Goal: Task Accomplishment & Management: Use online tool/utility

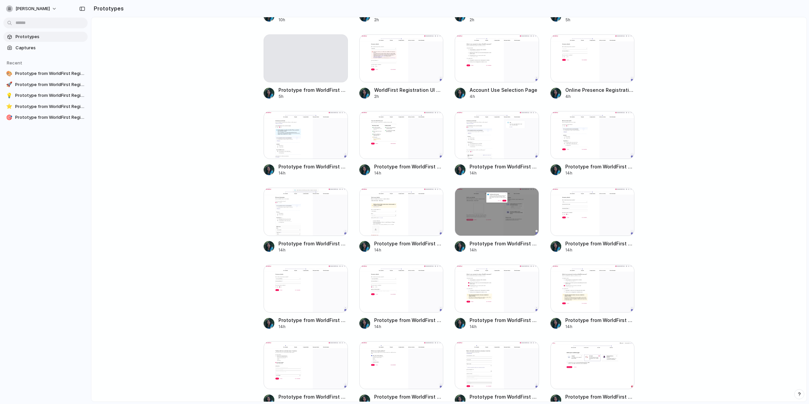
scroll to position [441, 0]
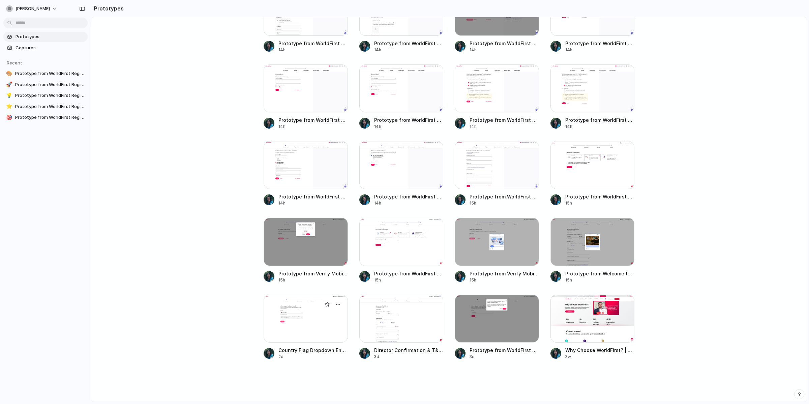
click at [298, 323] on div at bounding box center [306, 318] width 84 height 48
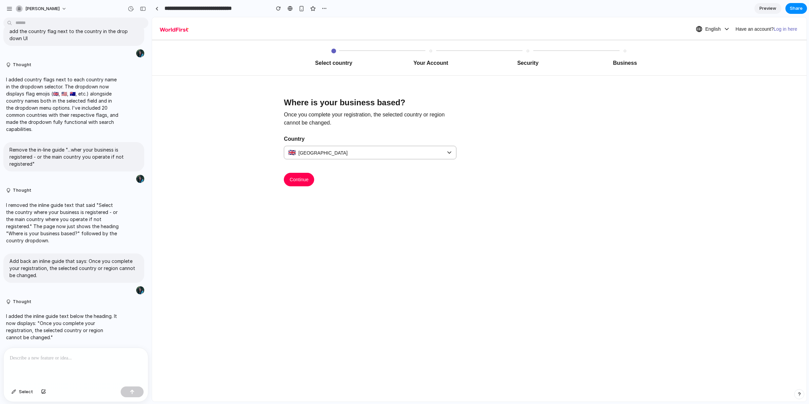
scroll to position [560, 0]
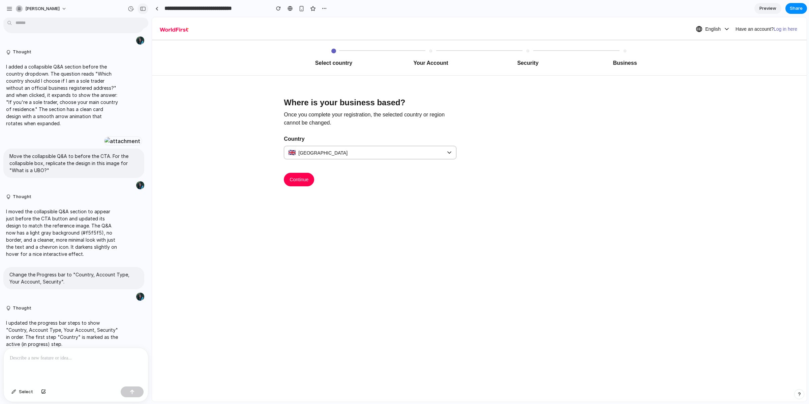
click at [141, 9] on div "button" at bounding box center [143, 8] width 6 height 5
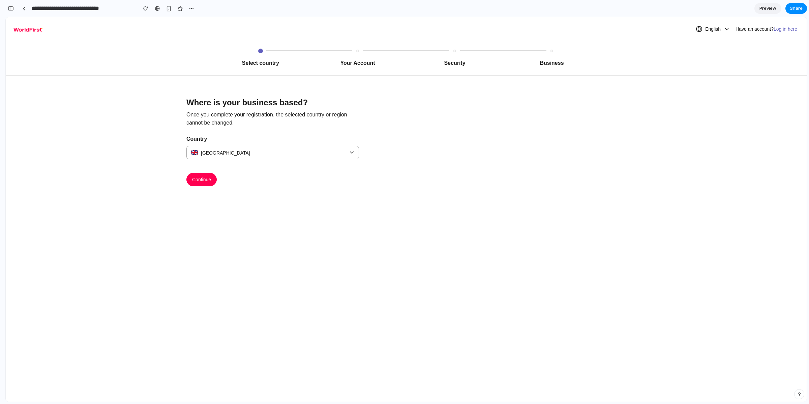
scroll to position [957, 0]
click at [23, 8] on div at bounding box center [24, 9] width 3 height 4
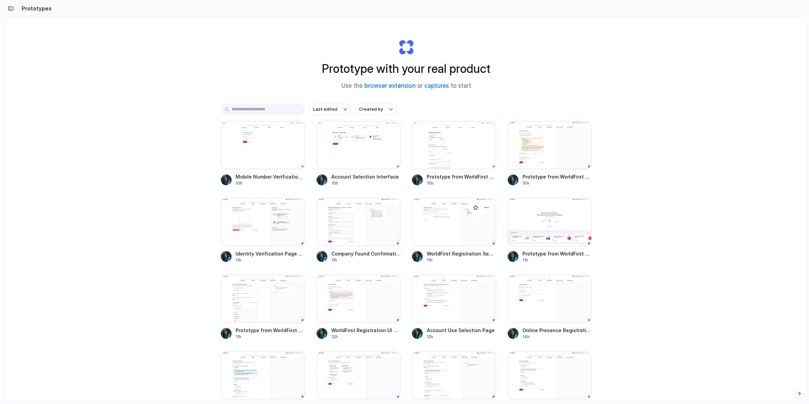
click at [447, 228] on div at bounding box center [454, 222] width 84 height 48
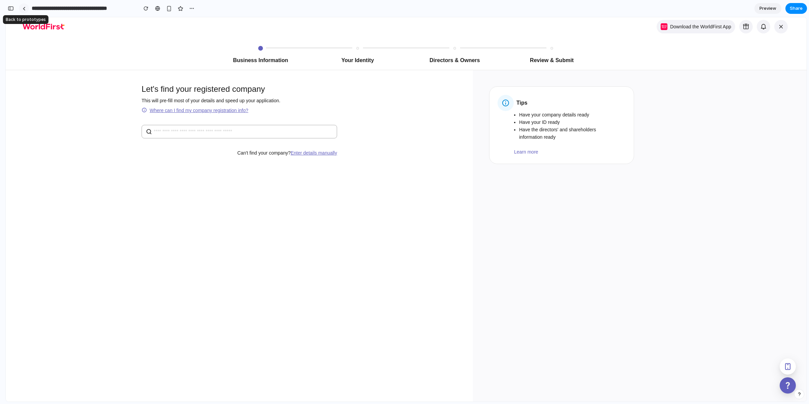
click at [25, 8] on link at bounding box center [24, 8] width 10 height 10
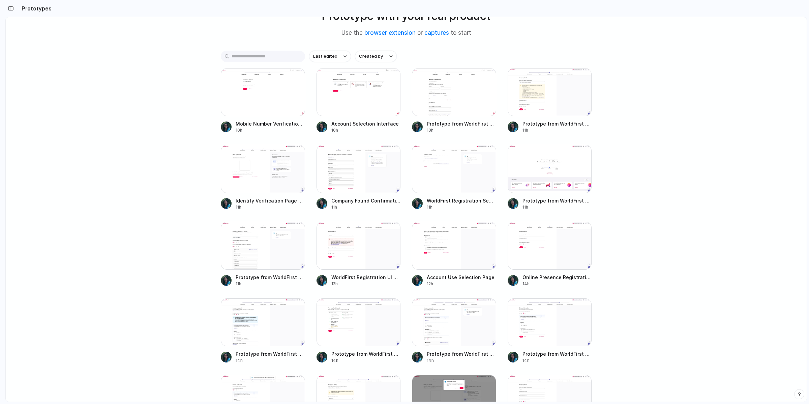
scroll to position [85, 0]
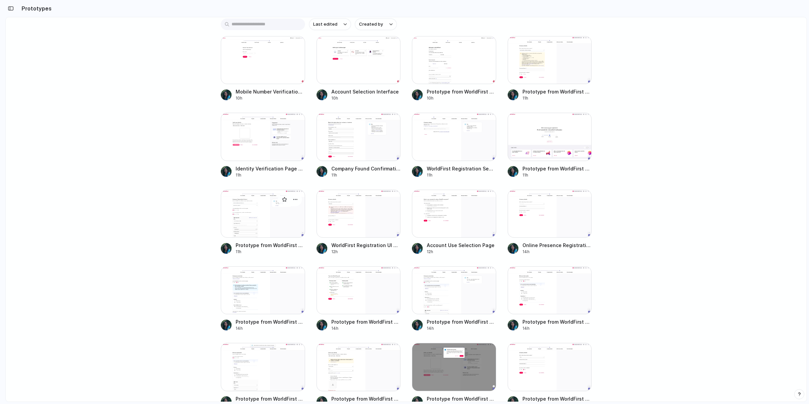
click at [245, 212] on div at bounding box center [263, 214] width 84 height 48
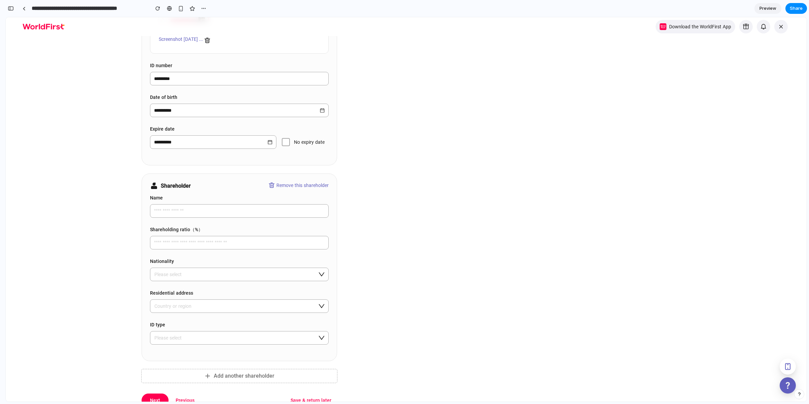
scroll to position [685, 0]
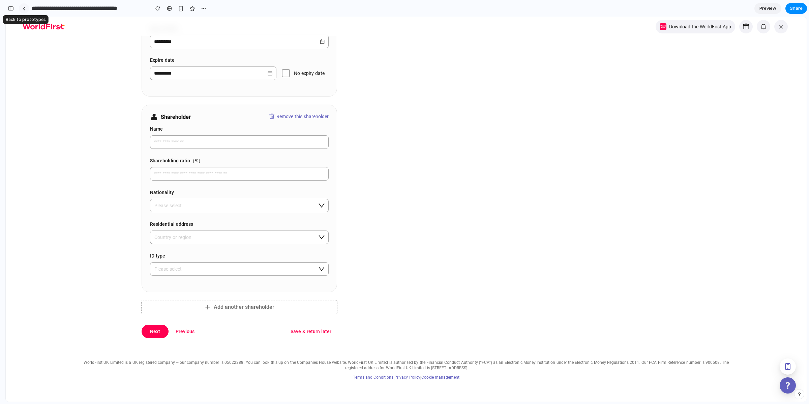
click at [24, 9] on div at bounding box center [24, 9] width 3 height 4
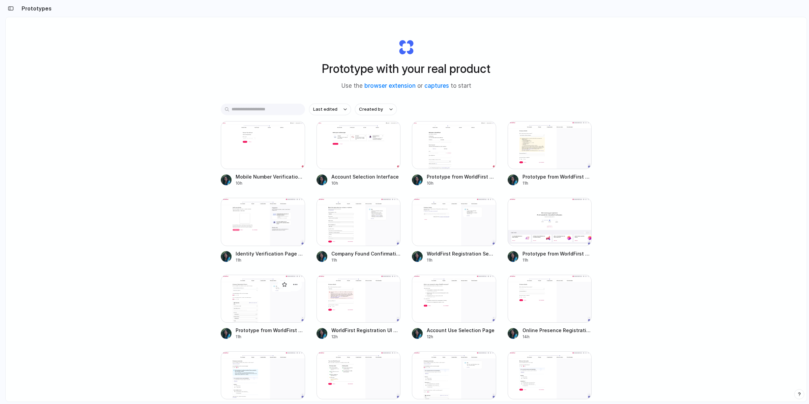
scroll to position [179, 0]
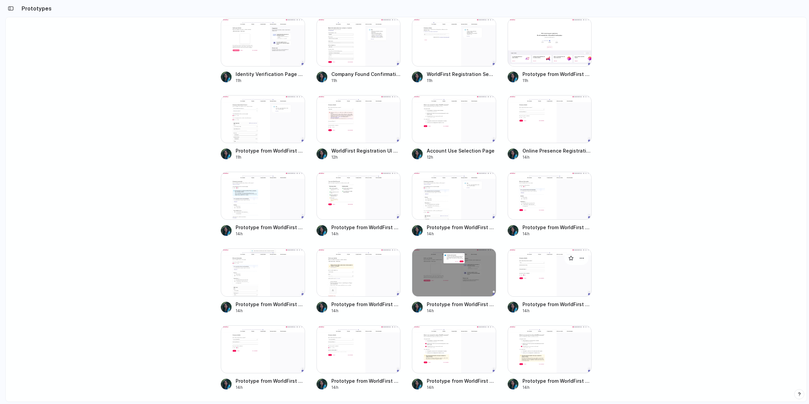
click at [525, 283] on div at bounding box center [550, 272] width 84 height 48
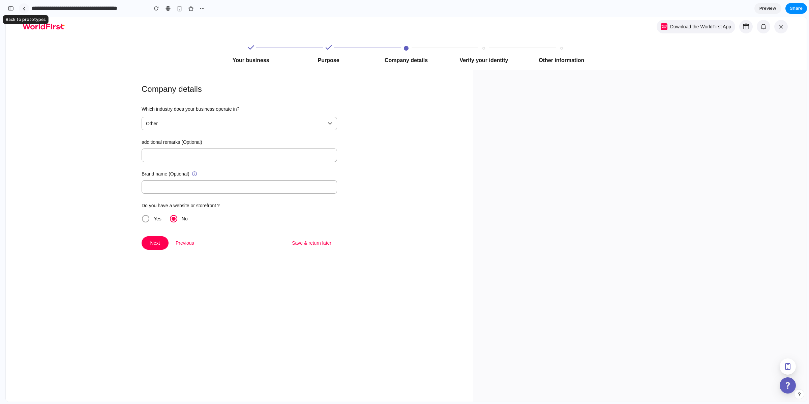
click at [25, 8] on div at bounding box center [24, 9] width 3 height 4
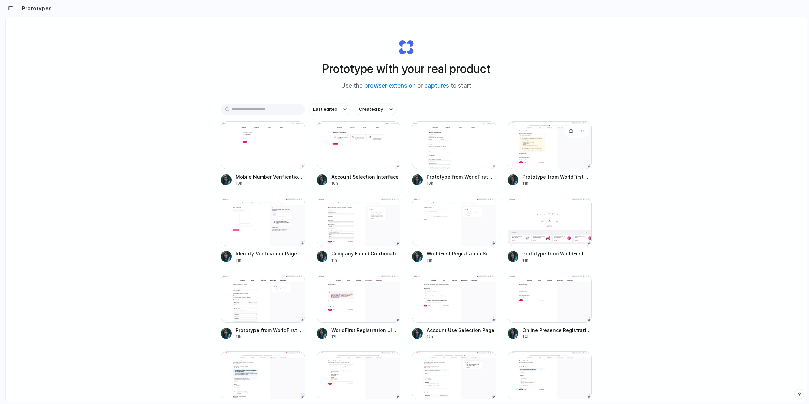
click at [533, 154] on div at bounding box center [550, 145] width 84 height 48
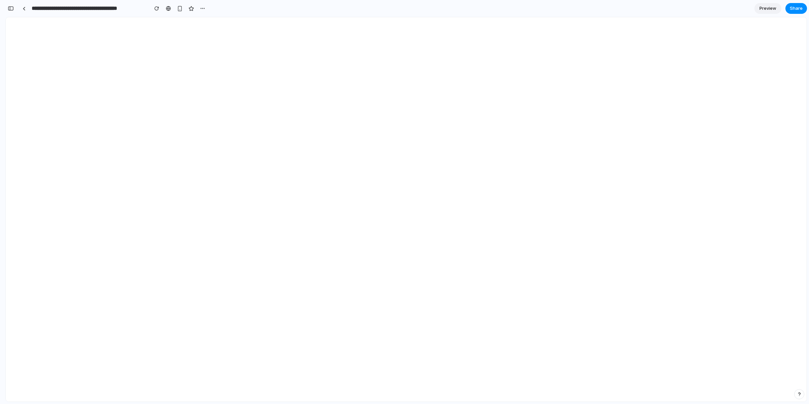
scroll to position [689, 0]
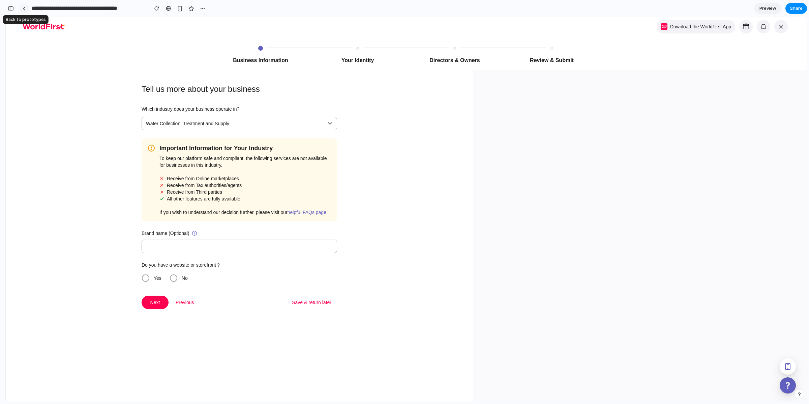
click at [26, 7] on link at bounding box center [24, 8] width 10 height 10
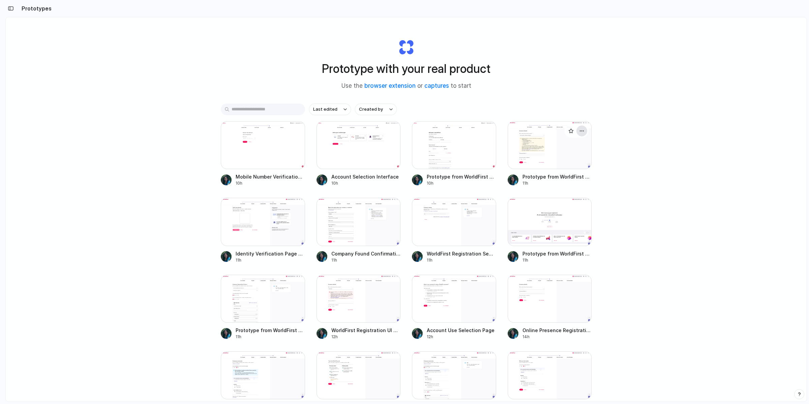
click at [581, 130] on div "button" at bounding box center [581, 130] width 5 height 5
click at [560, 154] on span "Rename" at bounding box center [556, 157] width 17 height 7
type input "*"
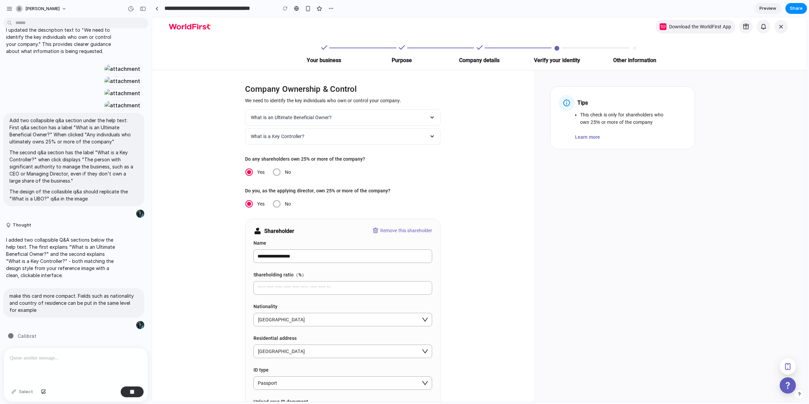
scroll to position [408, 0]
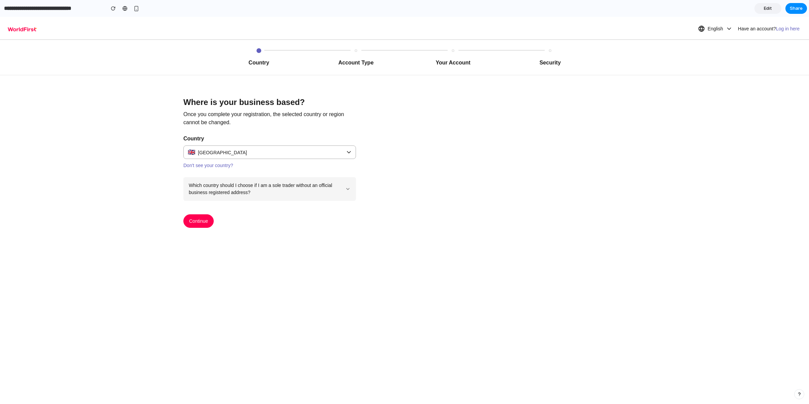
click at [758, 6] on link "Edit" at bounding box center [768, 8] width 27 height 11
click at [9, 8] on div "button" at bounding box center [11, 8] width 6 height 5
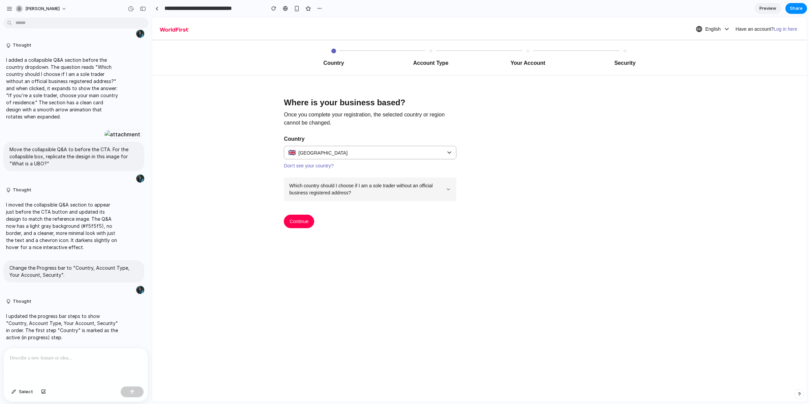
scroll to position [0, 0]
click at [51, 354] on p at bounding box center [76, 358] width 132 height 8
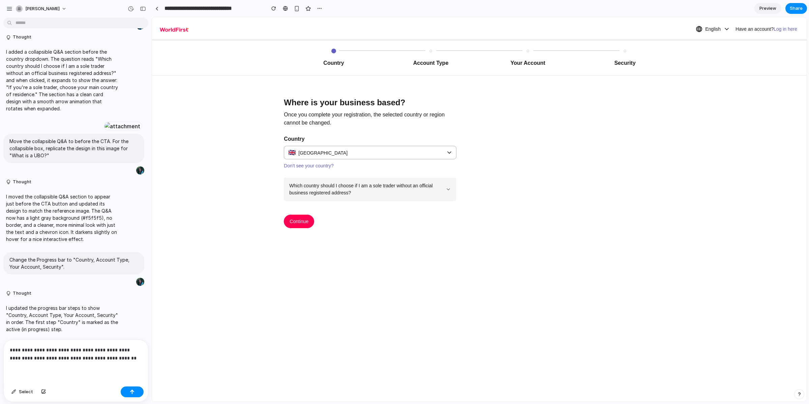
scroll to position [680, 0]
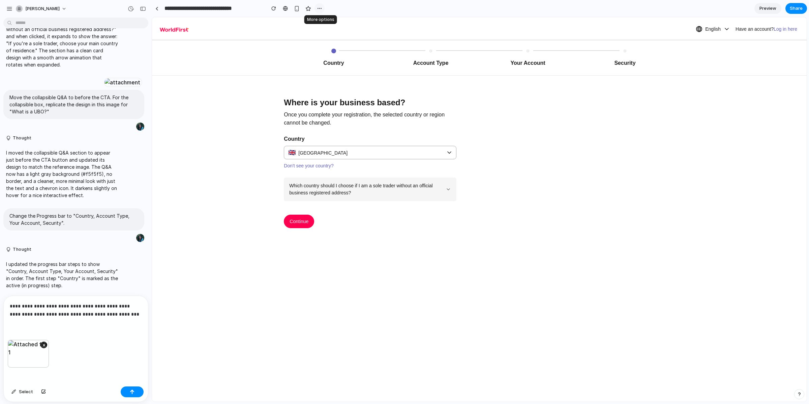
click at [321, 7] on div "button" at bounding box center [319, 8] width 5 height 5
click at [334, 23] on span "Duplicate" at bounding box center [337, 23] width 21 height 7
click at [94, 316] on div "**********" at bounding box center [76, 318] width 144 height 44
click at [120, 313] on p "**********" at bounding box center [75, 310] width 130 height 16
click at [116, 314] on p "**********" at bounding box center [75, 310] width 130 height 16
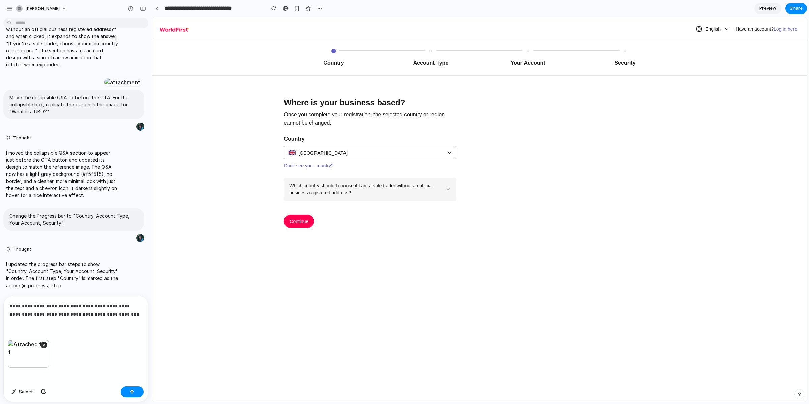
click at [124, 313] on p "**********" at bounding box center [75, 310] width 130 height 16
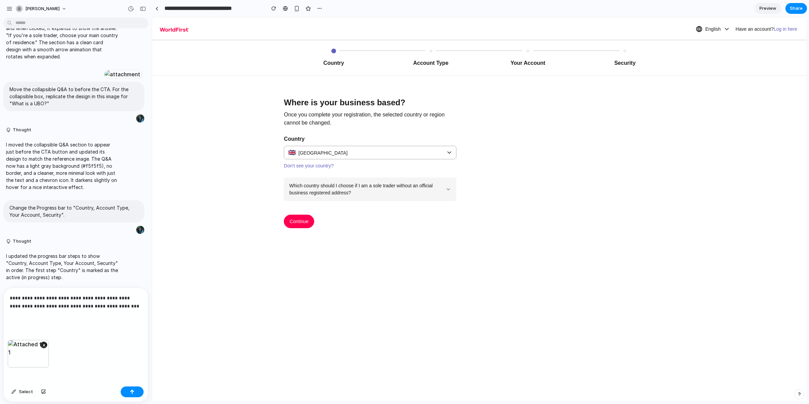
scroll to position [696, 0]
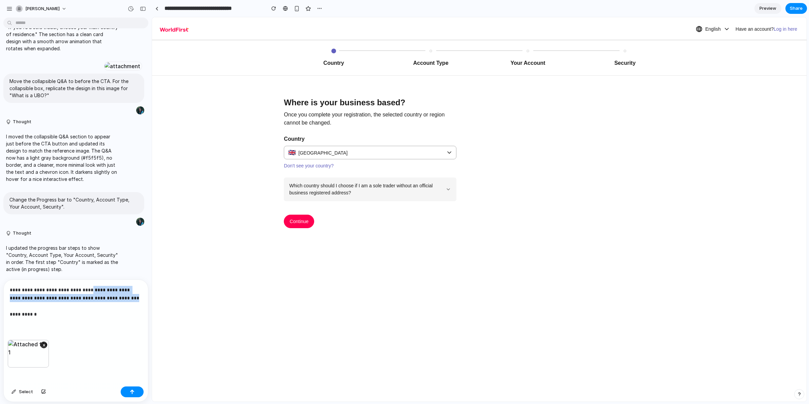
drag, startPoint x: 86, startPoint y: 286, endPoint x: 128, endPoint y: 298, distance: 43.4
click at [128, 298] on p "**********" at bounding box center [75, 302] width 130 height 32
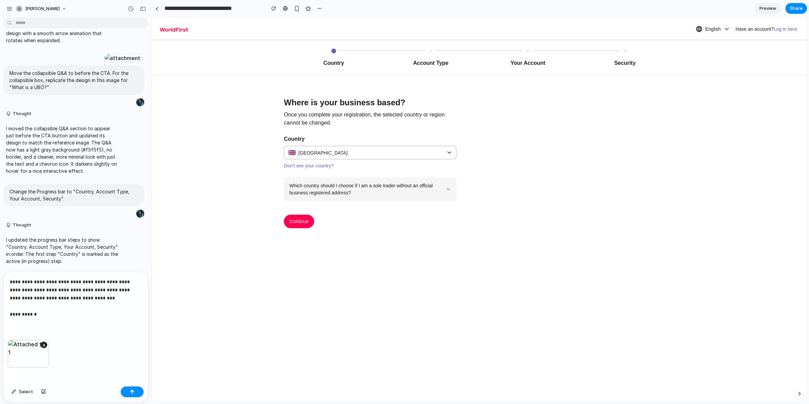
click at [44, 312] on p "**********" at bounding box center [75, 298] width 130 height 40
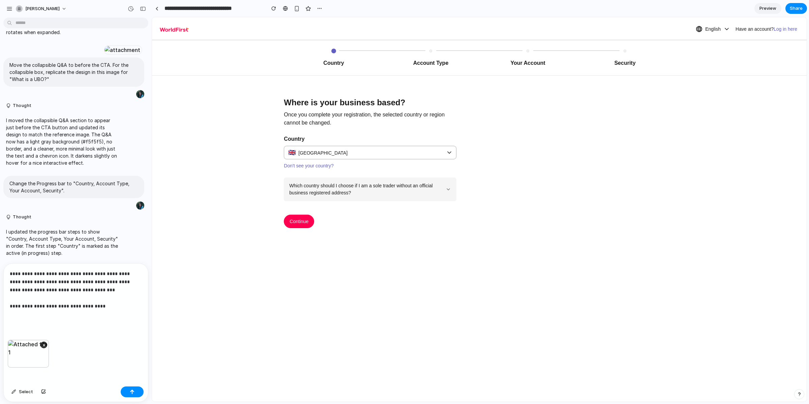
scroll to position [712, 0]
drag, startPoint x: 44, startPoint y: 312, endPoint x: 10, endPoint y: 314, distance: 33.1
click at [10, 314] on p "**********" at bounding box center [75, 293] width 130 height 49
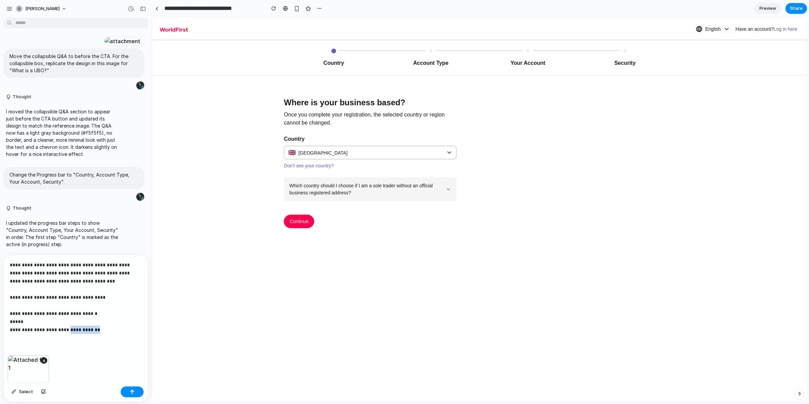
drag, startPoint x: 105, startPoint y: 331, endPoint x: 63, endPoint y: 328, distance: 41.5
click at [63, 328] on p "**********" at bounding box center [75, 297] width 130 height 73
click at [96, 330] on p "**********" at bounding box center [75, 297] width 130 height 73
drag, startPoint x: 102, startPoint y: 328, endPoint x: 52, endPoint y: 327, distance: 50.6
click at [52, 327] on p "**********" at bounding box center [75, 297] width 130 height 73
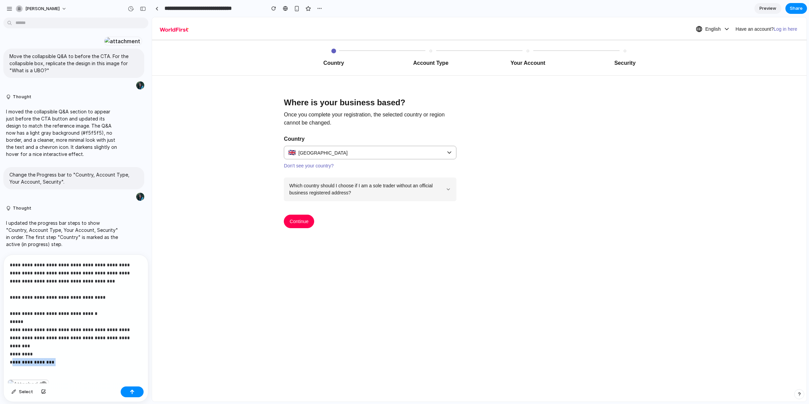
drag, startPoint x: 59, startPoint y: 352, endPoint x: 14, endPoint y: 353, distance: 44.9
click at [13, 353] on p "**********" at bounding box center [75, 309] width 130 height 97
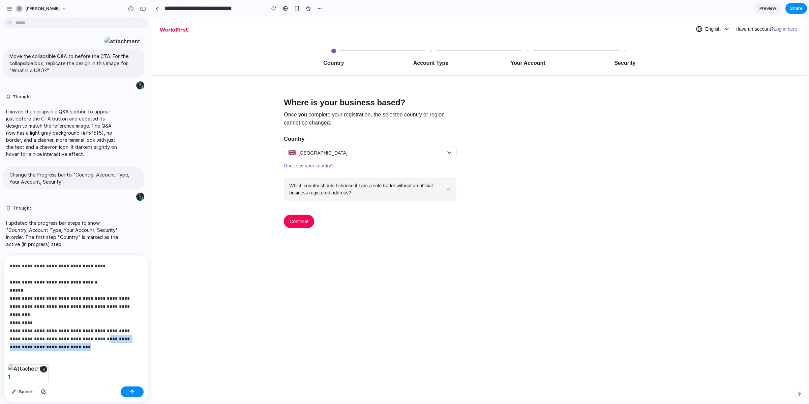
drag, startPoint x: 96, startPoint y: 363, endPoint x: 96, endPoint y: 375, distance: 11.5
click at [96, 366] on div "**********" at bounding box center [76, 301] width 144 height 129
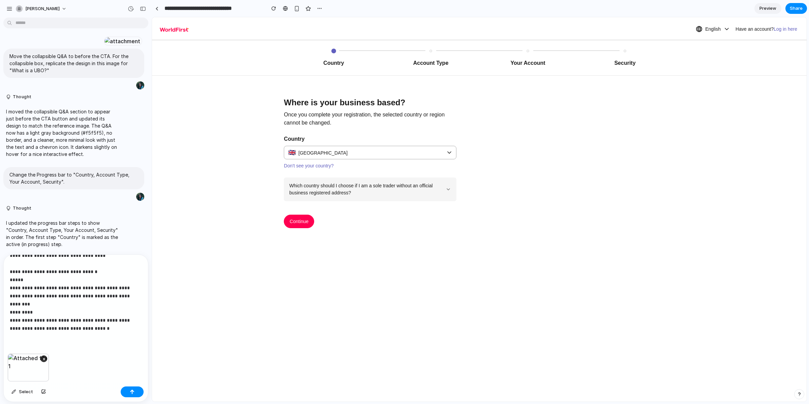
scroll to position [20, 0]
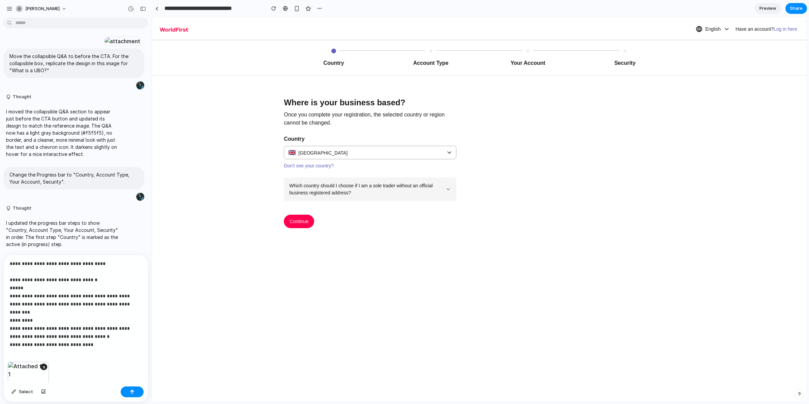
click at [68, 337] on p "**********" at bounding box center [73, 283] width 127 height 113
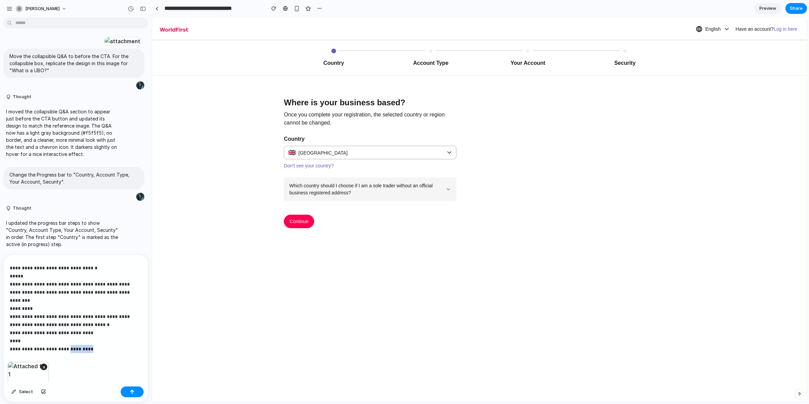
scroll to position [29, 0]
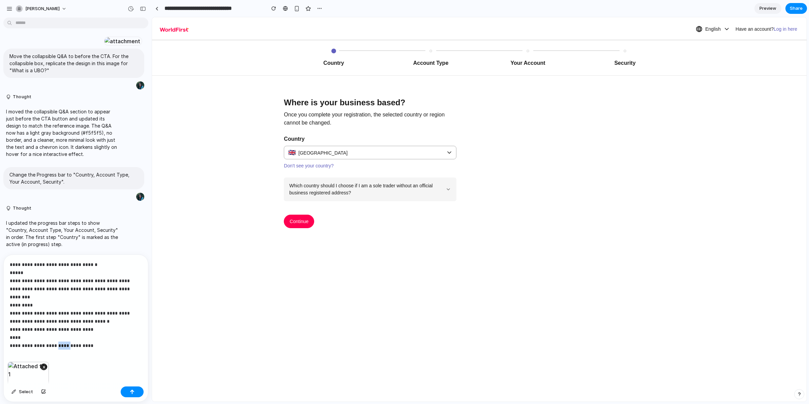
drag, startPoint x: 66, startPoint y: 353, endPoint x: 56, endPoint y: 337, distance: 19.0
click at [56, 337] on p "**********" at bounding box center [73, 276] width 127 height 129
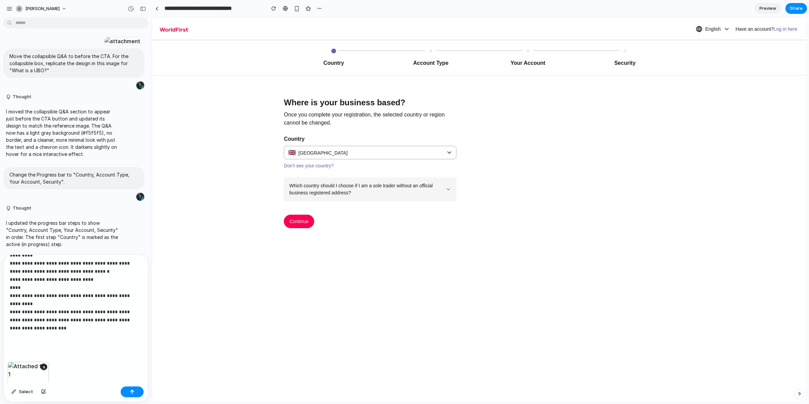
scroll to position [28, 0]
drag, startPoint x: 31, startPoint y: 325, endPoint x: 51, endPoint y: 327, distance: 19.6
click at [51, 327] on p "**********" at bounding box center [73, 247] width 127 height 170
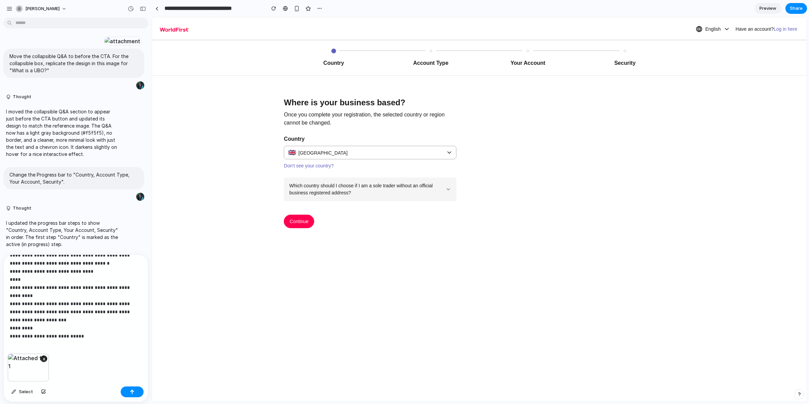
scroll to position [20, 0]
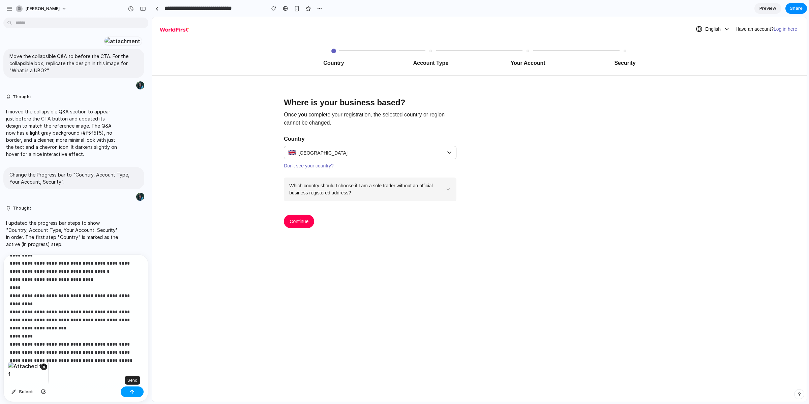
click at [133, 389] on div "button" at bounding box center [132, 391] width 5 height 5
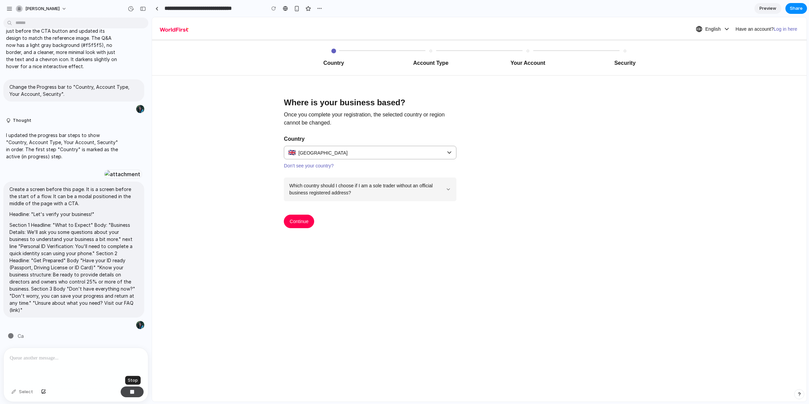
scroll to position [894, 0]
click at [296, 166] on link "Don't see your country?" at bounding box center [309, 165] width 50 height 5
click at [384, 192] on div "Which country should I choose if I am a sole trader without an official busines…" at bounding box center [367, 189] width 156 height 14
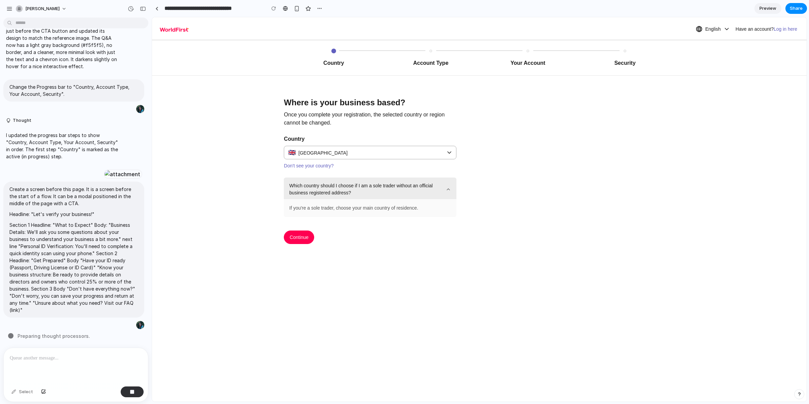
click at [384, 191] on div "Which country should I choose if I am a sole trader without an official busines…" at bounding box center [367, 189] width 156 height 14
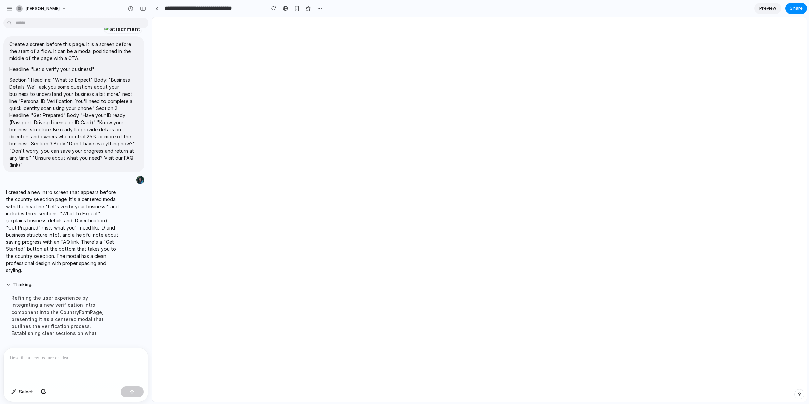
scroll to position [0, 0]
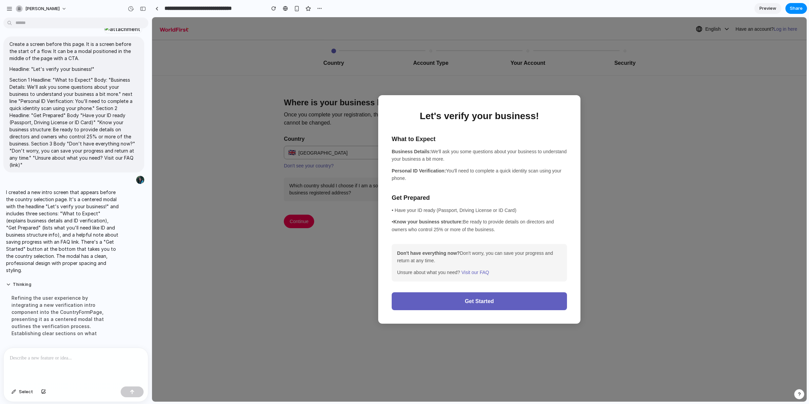
click at [36, 358] on p at bounding box center [75, 358] width 130 height 8
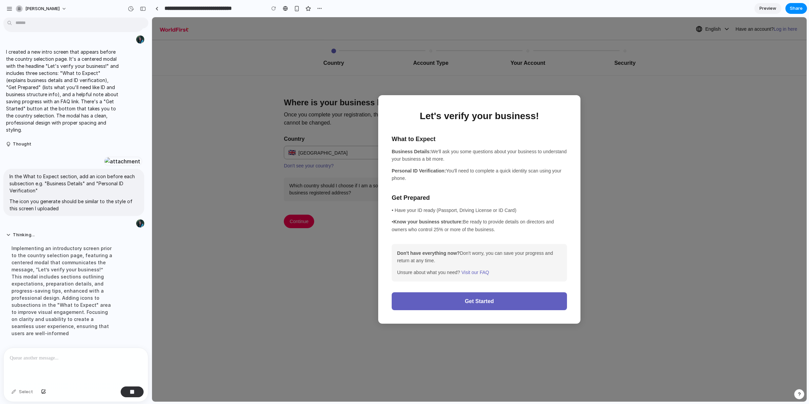
scroll to position [1273, 0]
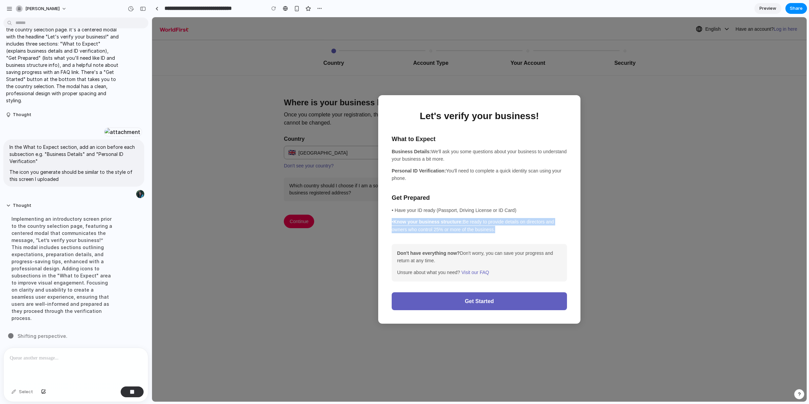
drag, startPoint x: 407, startPoint y: 216, endPoint x: 512, endPoint y: 237, distance: 107.1
click at [512, 237] on div "Let's verify your business! What to Expect Business Details: We'll ask you some…" at bounding box center [479, 209] width 202 height 229
click at [522, 233] on div "Let's verify your business! What to Expect Business Details: We'll ask you some…" at bounding box center [479, 209] width 202 height 229
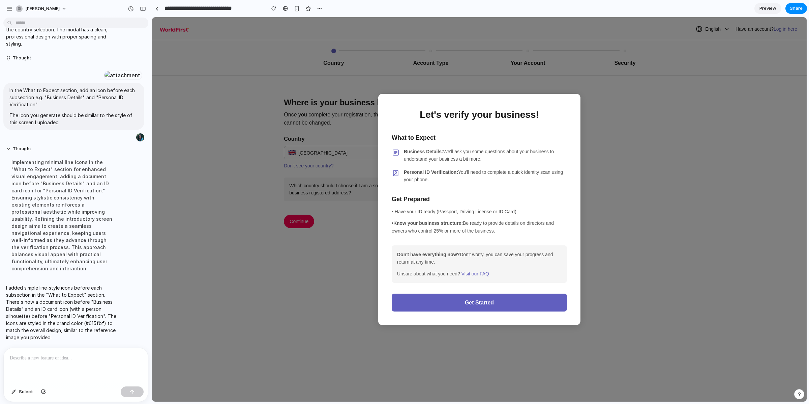
scroll to position [0, 0]
click at [69, 373] on div at bounding box center [75, 366] width 142 height 36
click at [36, 354] on p "**********" at bounding box center [75, 358] width 130 height 8
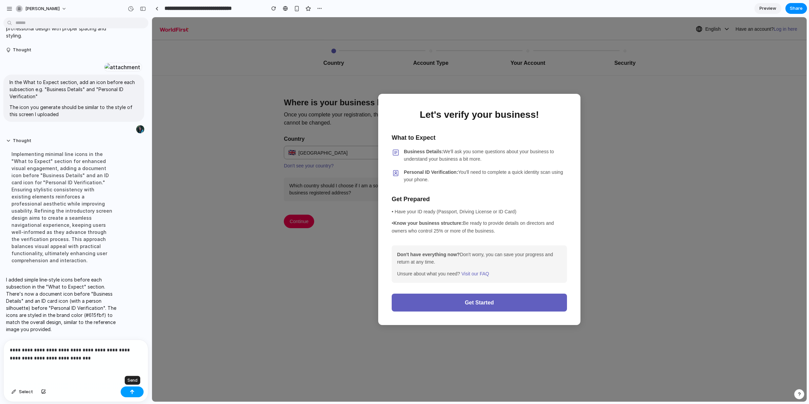
click at [129, 389] on button "button" at bounding box center [132, 391] width 23 height 11
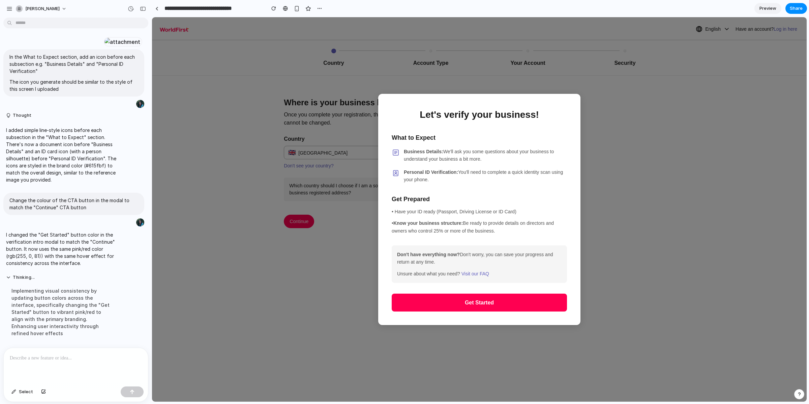
scroll to position [1363, 0]
click at [145, 9] on div "button" at bounding box center [143, 8] width 6 height 5
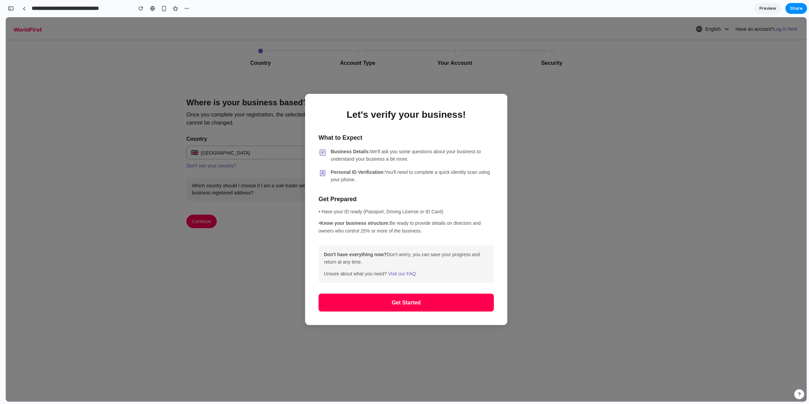
scroll to position [2310, 0]
click at [794, 10] on span "Share" at bounding box center [796, 8] width 13 height 7
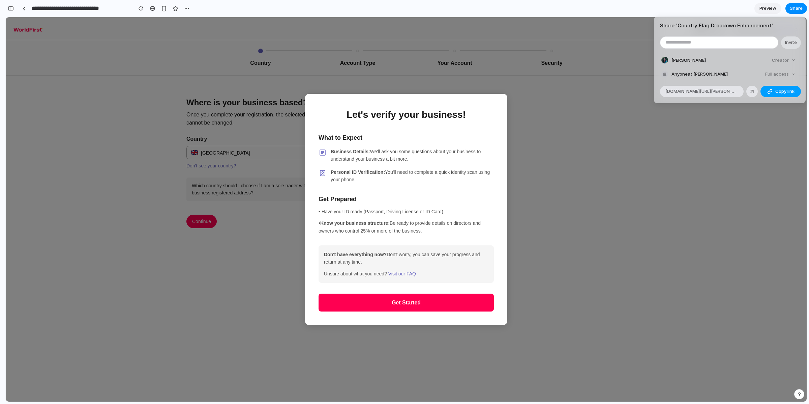
click at [782, 94] on span "Copy link" at bounding box center [785, 91] width 19 height 7
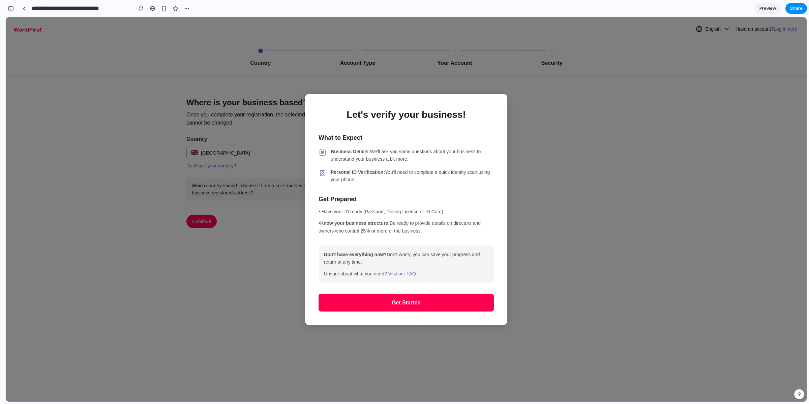
click at [771, 7] on div "Share ' Country Flag Dropdown Enhancement ' Invite [PERSON_NAME] Creator Anyone…" at bounding box center [404, 202] width 809 height 404
click at [771, 7] on span "Preview" at bounding box center [768, 8] width 17 height 7
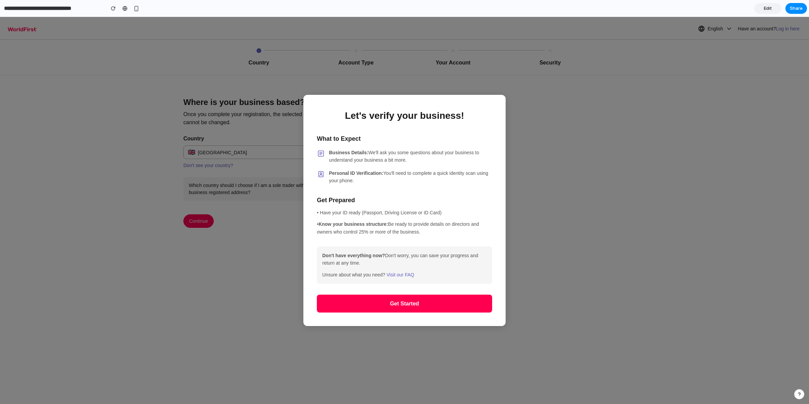
click at [770, 3] on link "Edit" at bounding box center [768, 8] width 27 height 11
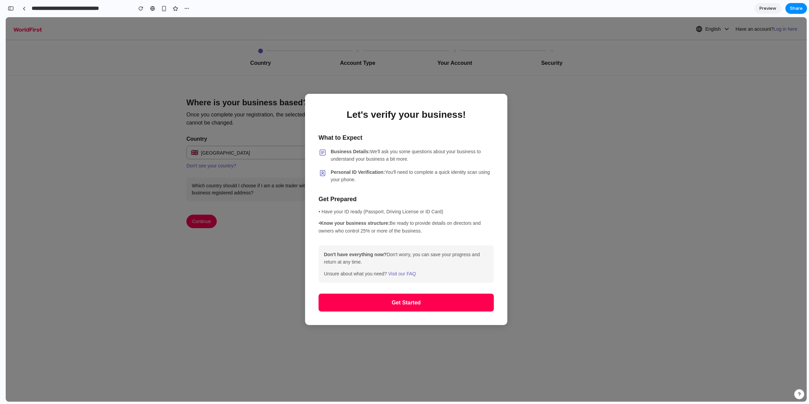
scroll to position [2373, 0]
click at [12, 10] on div "button" at bounding box center [11, 8] width 6 height 5
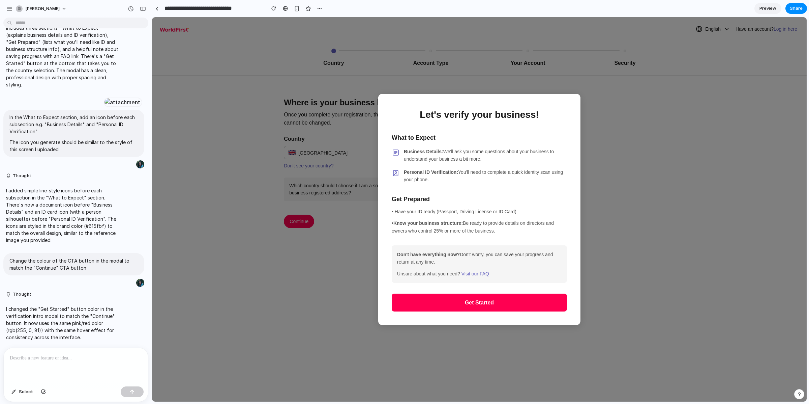
scroll to position [0, 0]
click at [145, 10] on button "button" at bounding box center [143, 8] width 11 height 11
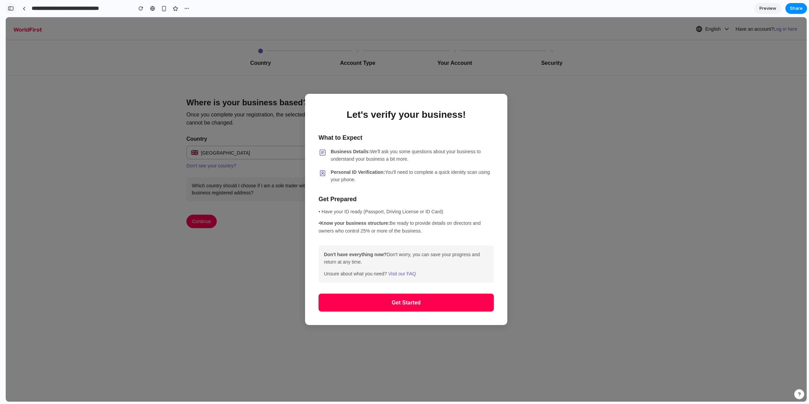
click at [8, 7] on div "button" at bounding box center [11, 8] width 6 height 5
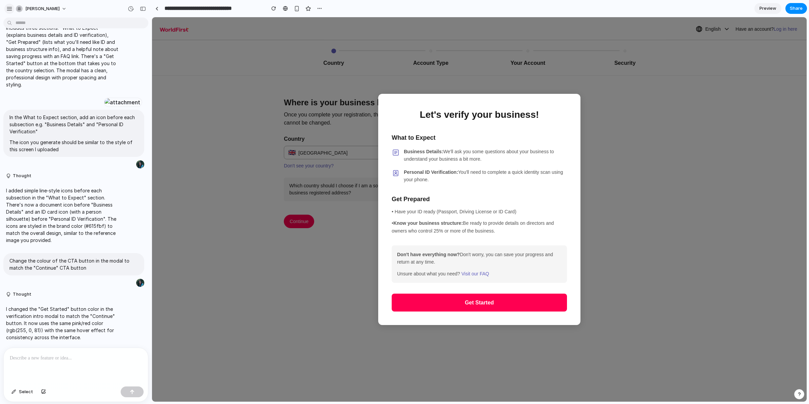
scroll to position [1310, 0]
click at [62, 357] on p at bounding box center [76, 358] width 132 height 8
click at [319, 6] on div "button" at bounding box center [319, 8] width 5 height 5
click at [344, 34] on li "Delete" at bounding box center [335, 34] width 38 height 11
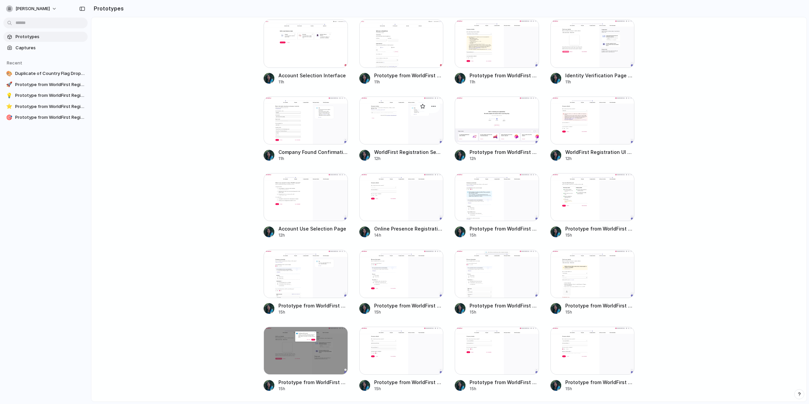
scroll to position [137, 0]
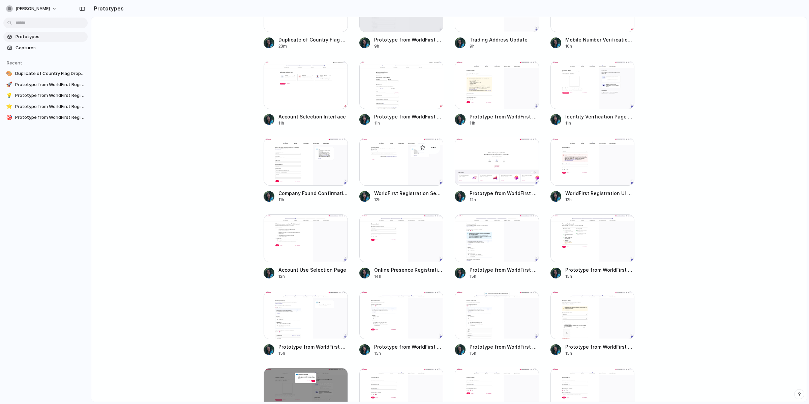
click at [387, 156] on div at bounding box center [401, 162] width 84 height 48
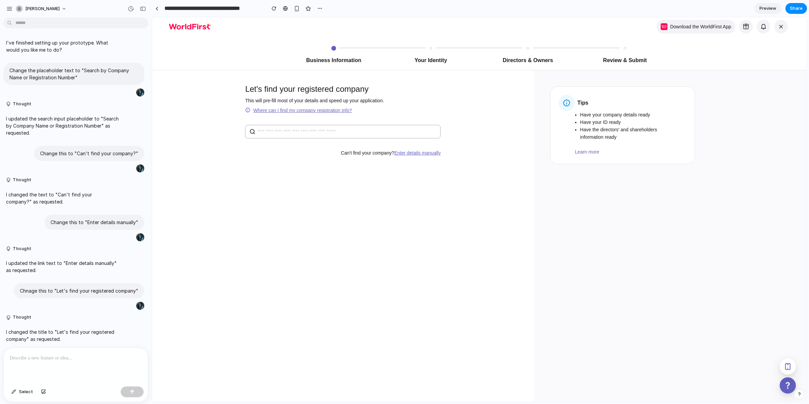
scroll to position [198, 0]
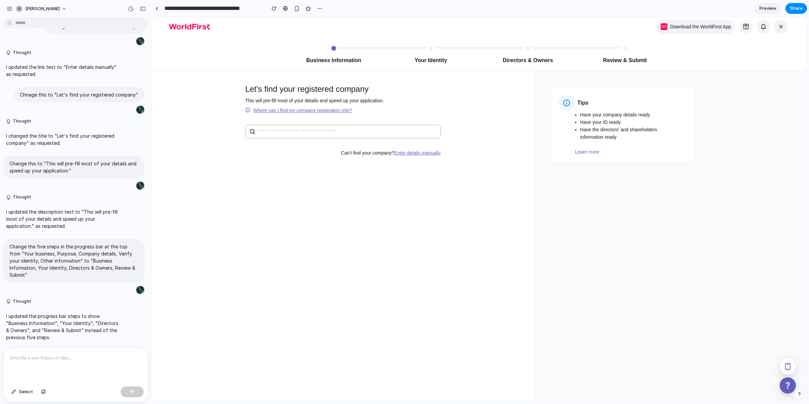
click at [47, 363] on div at bounding box center [76, 366] width 144 height 36
drag, startPoint x: 87, startPoint y: 353, endPoint x: 74, endPoint y: 356, distance: 12.8
click at [74, 356] on p "**********" at bounding box center [75, 358] width 130 height 8
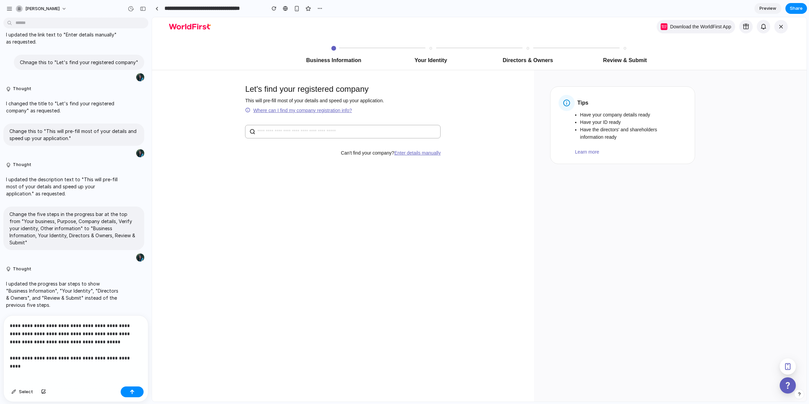
scroll to position [238, 0]
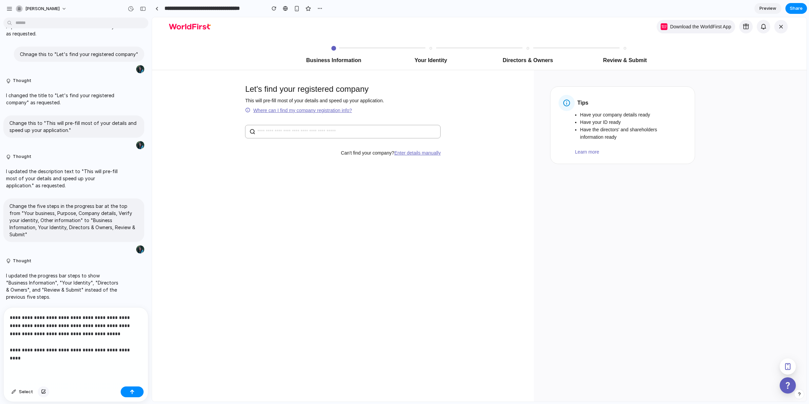
click at [44, 391] on div "button" at bounding box center [43, 391] width 5 height 4
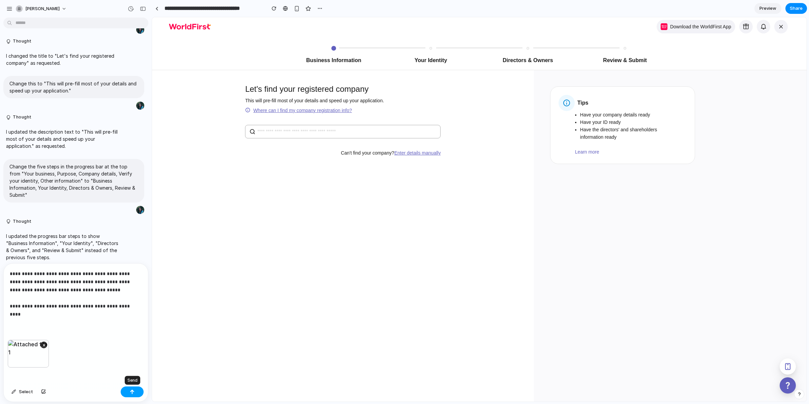
click at [134, 389] on div "button" at bounding box center [132, 391] width 5 height 5
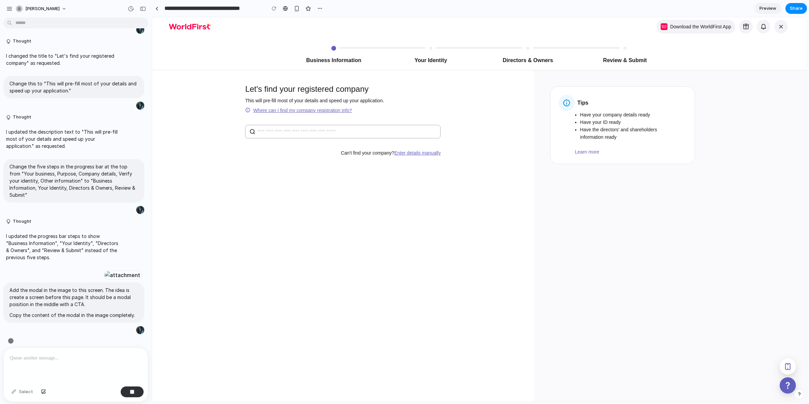
scroll to position [336, 0]
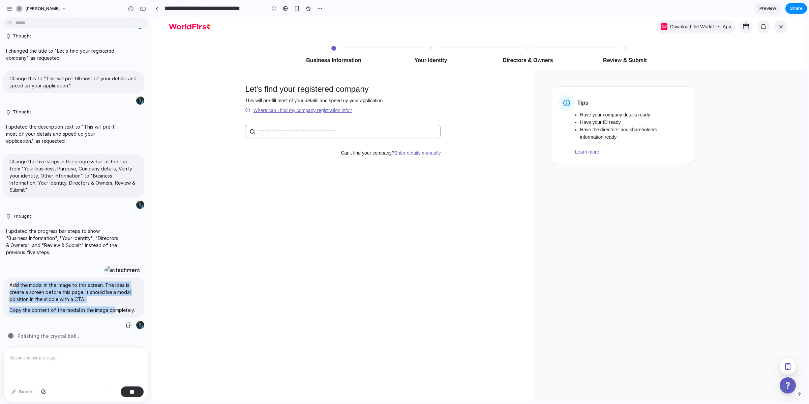
drag, startPoint x: 17, startPoint y: 285, endPoint x: 112, endPoint y: 306, distance: 97.2
click at [112, 306] on span "Add the modal in the image to this screen. The idea is create a screen before t…" at bounding box center [73, 297] width 129 height 32
click at [115, 309] on p "Copy the content of the modal in the image completely." at bounding box center [73, 309] width 129 height 7
drag, startPoint x: 21, startPoint y: 284, endPoint x: 93, endPoint y: 301, distance: 74.8
click at [92, 301] on span "Add the modal in the image to this screen. The idea is create a screen before t…" at bounding box center [73, 297] width 129 height 32
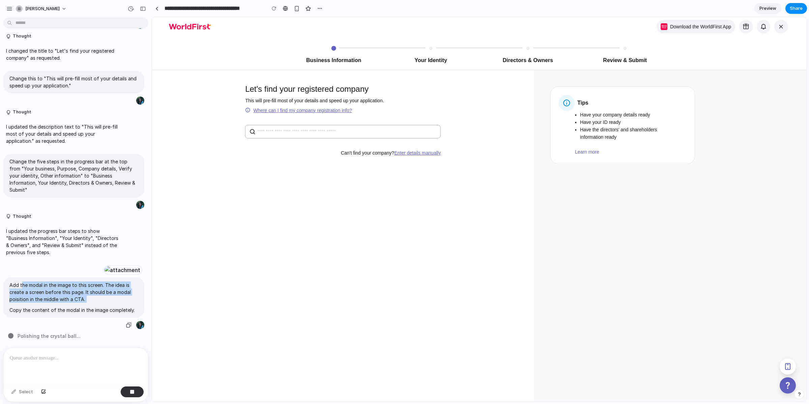
click at [93, 301] on span "Add the modal in the image to this screen. The idea is create a screen before t…" at bounding box center [73, 297] width 129 height 32
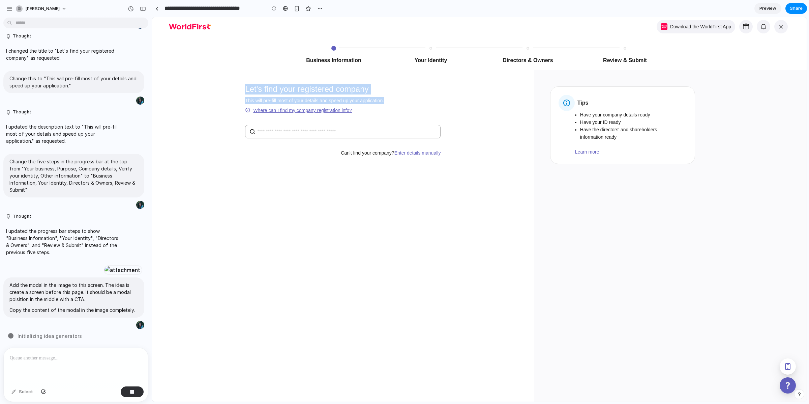
drag, startPoint x: 244, startPoint y: 88, endPoint x: 398, endPoint y: 97, distance: 153.4
click at [398, 97] on div "Let's find your registered company This will pre-fill most of your details and …" at bounding box center [343, 99] width 196 height 30
click at [405, 100] on p "This will pre-fill most of your details and speed up your application." at bounding box center [343, 100] width 196 height 7
click at [335, 215] on div "Let's find your registered company This will pre-fill most of your details and …" at bounding box center [343, 262] width 382 height 384
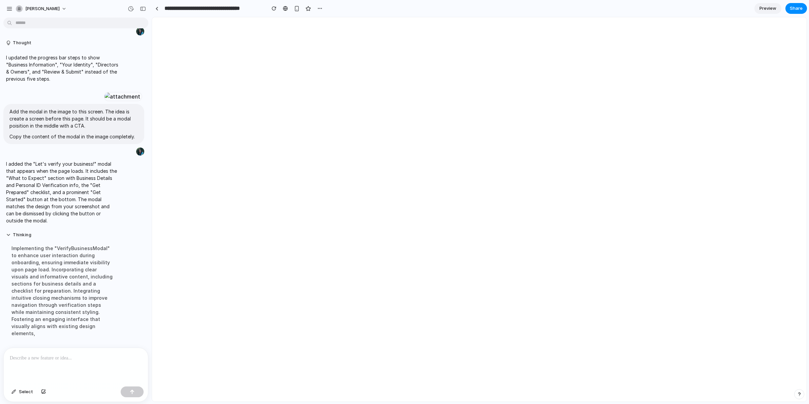
scroll to position [0, 0]
